Goal: Information Seeking & Learning: Check status

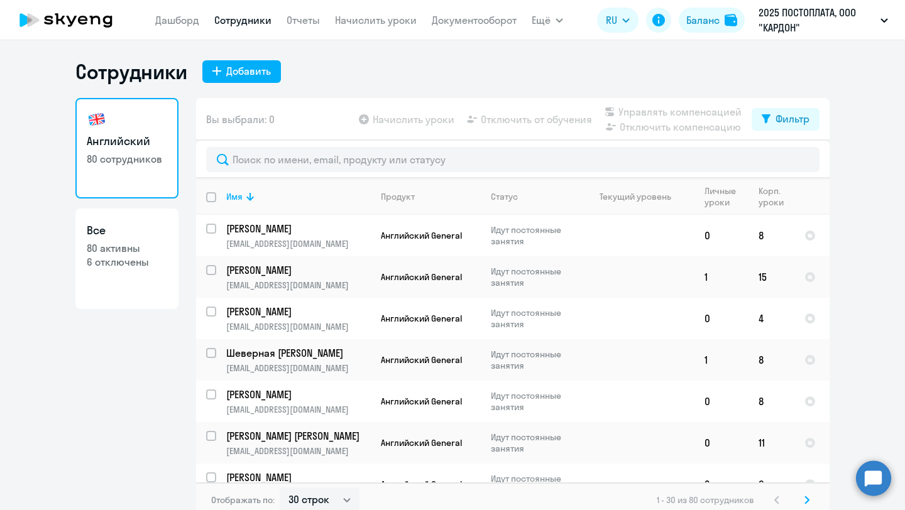
select select "30"
click at [181, 23] on link "Дашборд" at bounding box center [177, 20] width 44 height 13
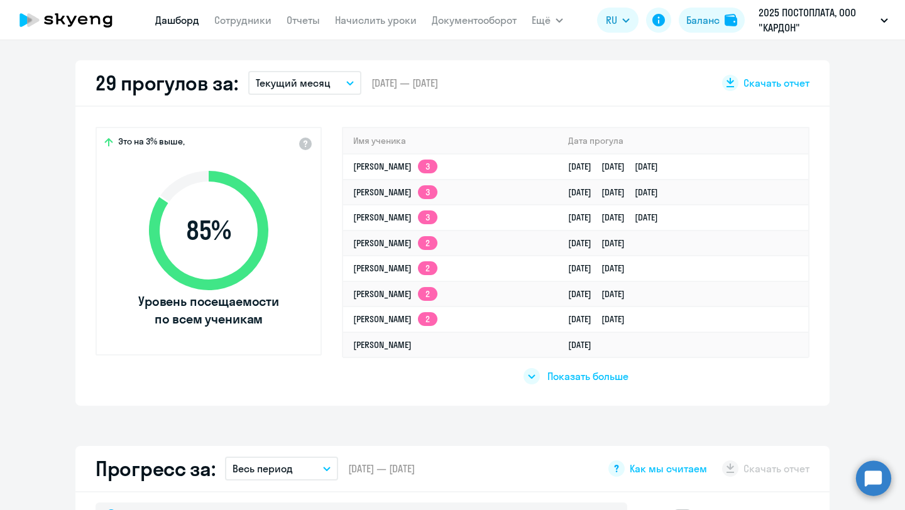
select select "30"
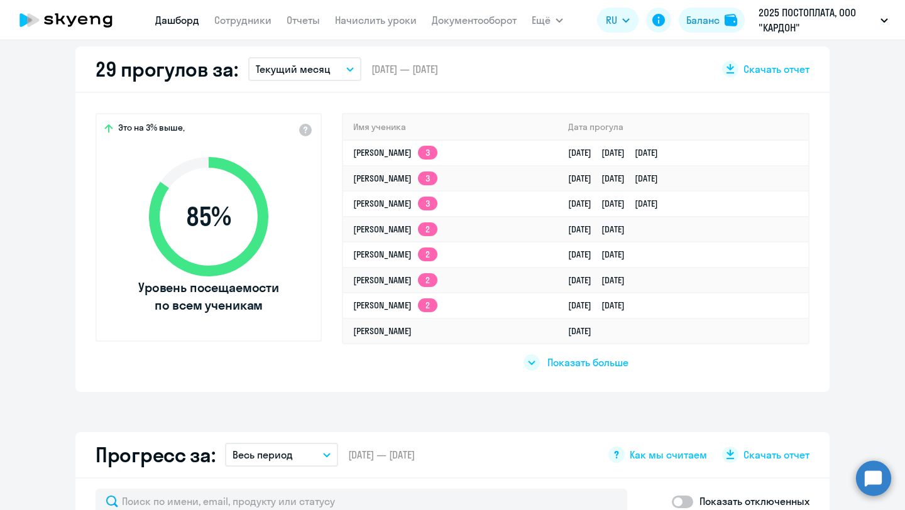
scroll to position [364, 0]
click at [429, 150] on link "[PERSON_NAME] 3" at bounding box center [395, 151] width 84 height 11
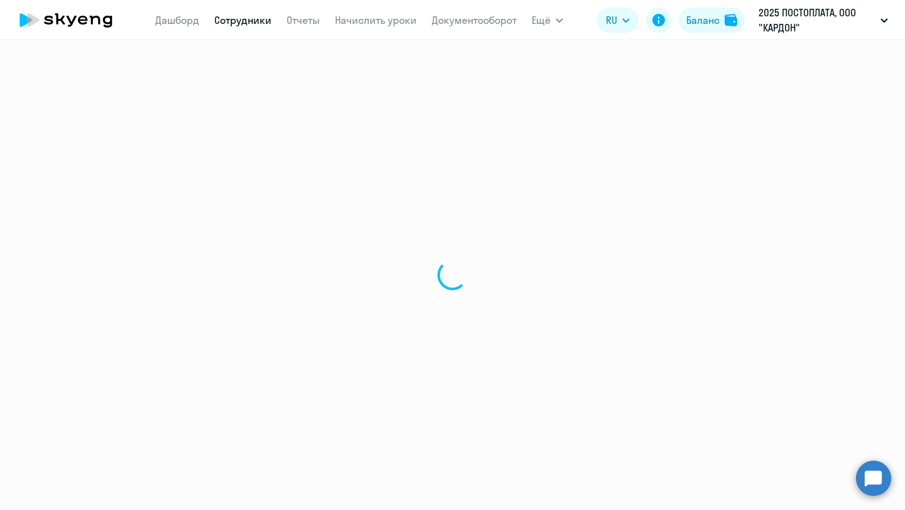
select select "english"
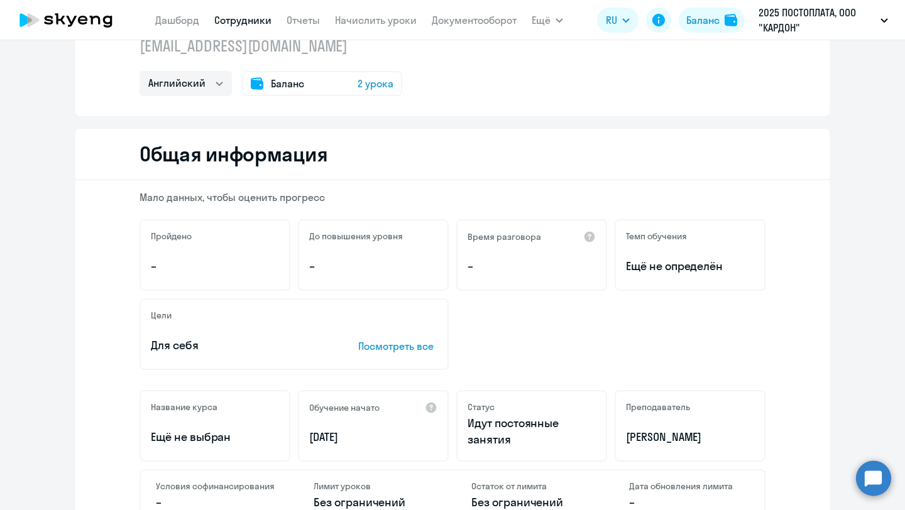
scroll to position [38, 0]
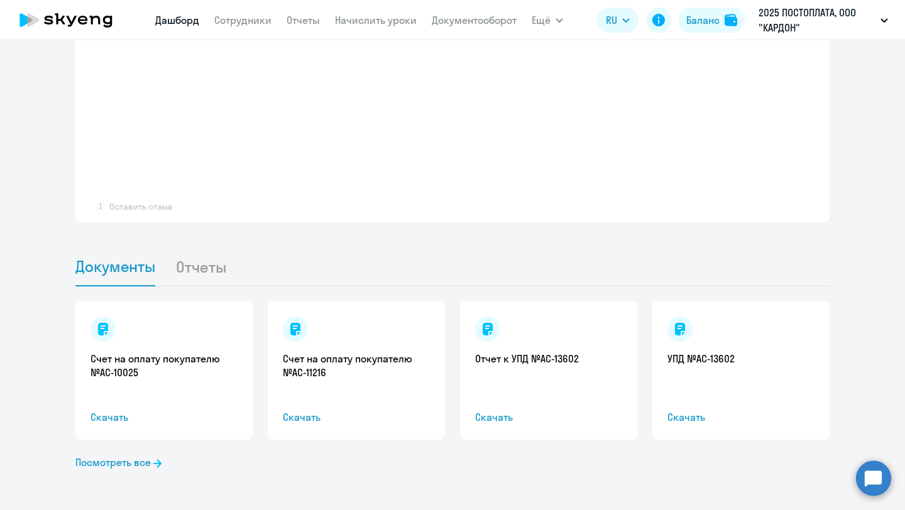
select select "30"
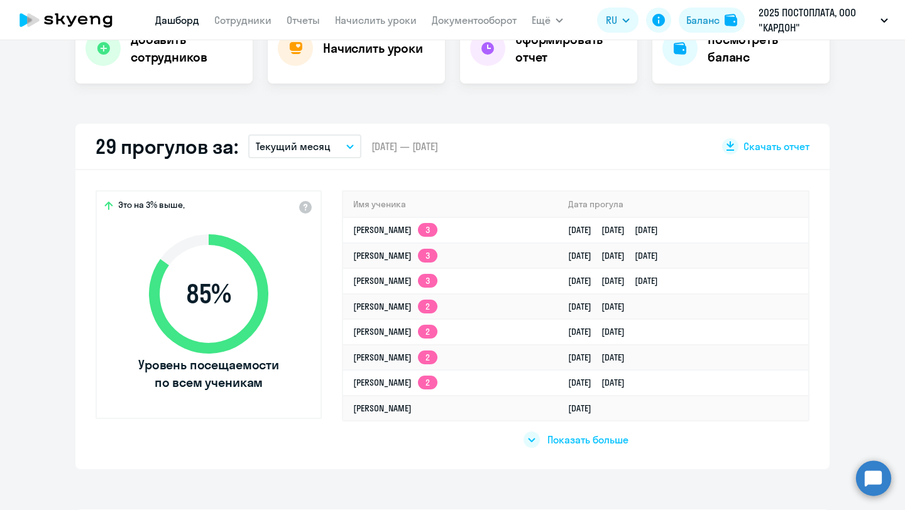
scroll to position [277, 0]
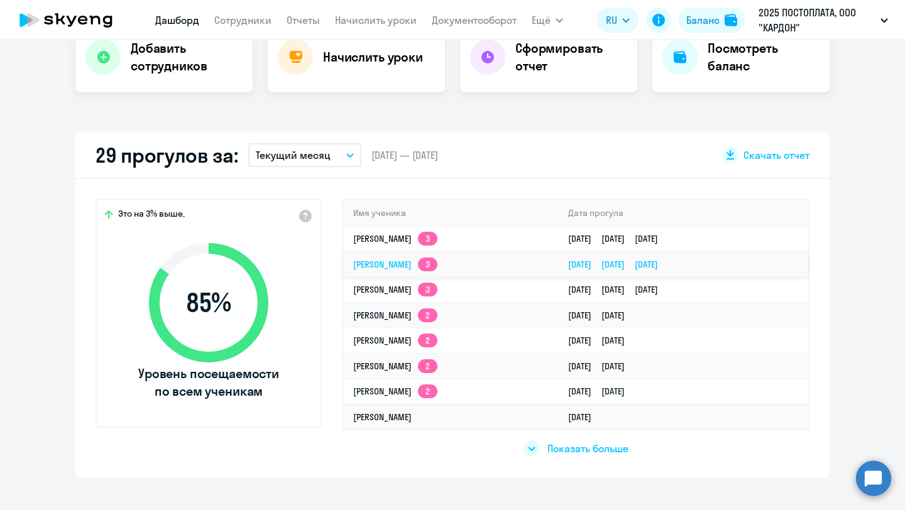
click at [410, 270] on link "[PERSON_NAME] 3" at bounding box center [395, 264] width 84 height 11
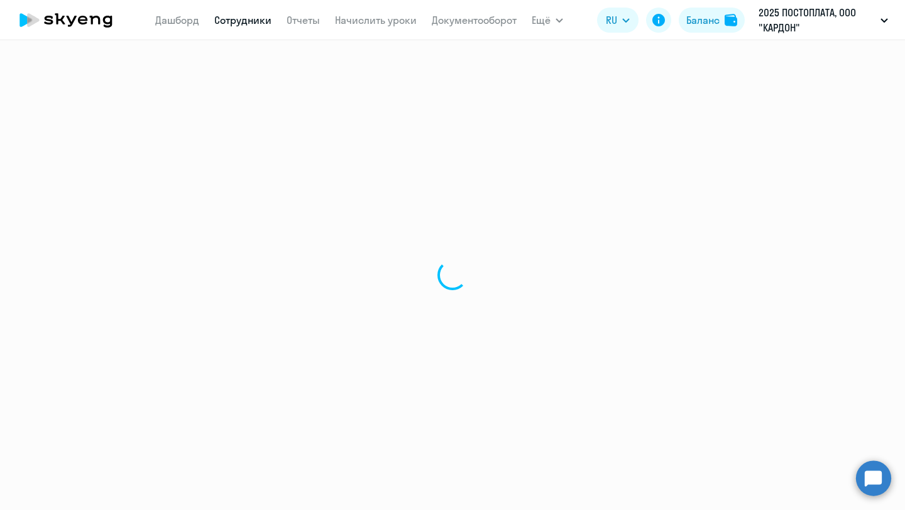
select select "english"
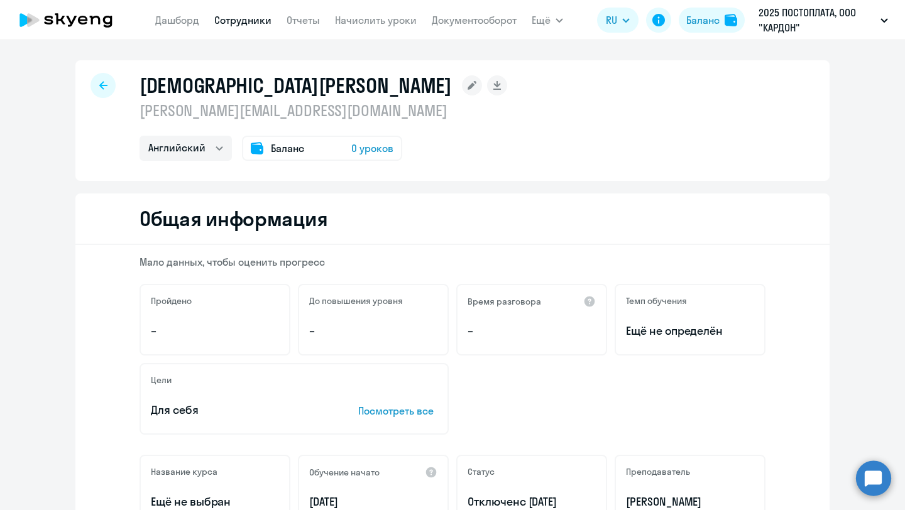
click at [366, 148] on span "0 уроков" at bounding box center [372, 148] width 42 height 15
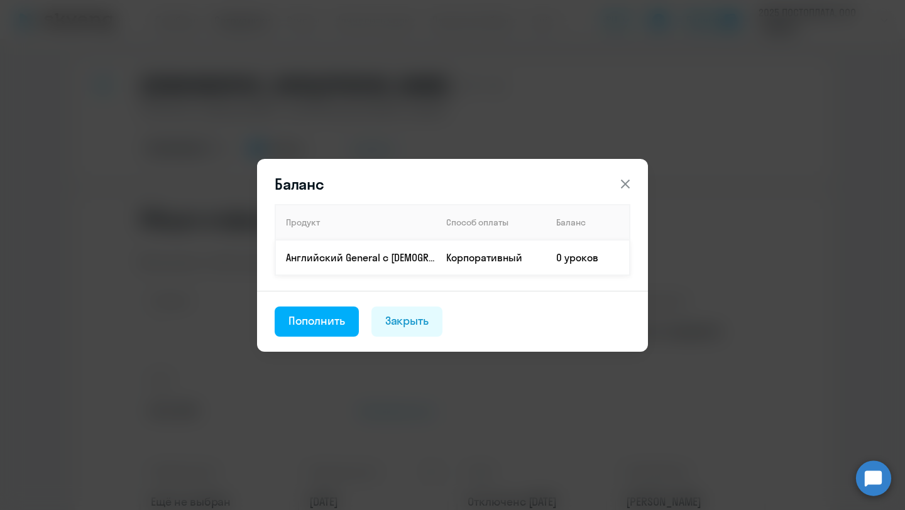
click at [422, 266] on td "Английский General с [DEMOGRAPHIC_DATA] преподавателем" at bounding box center [355, 257] width 161 height 35
click at [442, 70] on div "Баланс Продукт Способ оплаты Баланс Английский General с [DEMOGRAPHIC_DATA] пре…" at bounding box center [452, 255] width 905 height 510
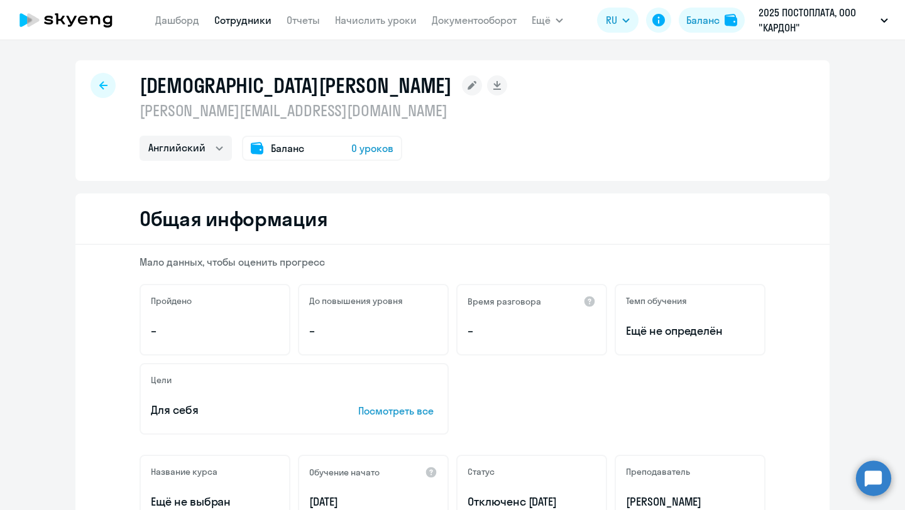
click at [227, 82] on h1 "[DEMOGRAPHIC_DATA][PERSON_NAME]" at bounding box center [296, 85] width 312 height 25
click at [228, 106] on p "[PERSON_NAME][EMAIL_ADDRESS][DOMAIN_NAME]" at bounding box center [324, 111] width 368 height 20
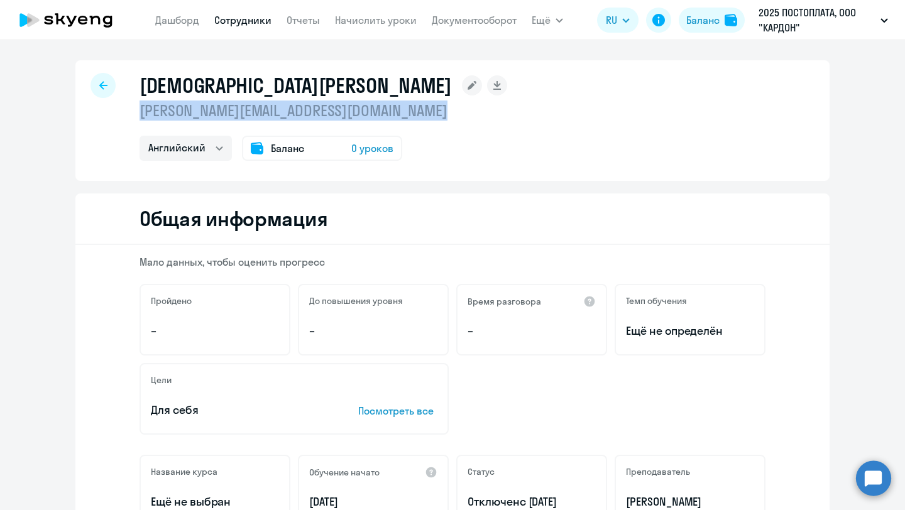
click at [228, 106] on p "[PERSON_NAME][EMAIL_ADDRESS][DOMAIN_NAME]" at bounding box center [324, 111] width 368 height 20
copy p "[PERSON_NAME][EMAIL_ADDRESS][DOMAIN_NAME]"
